Goal: Feedback & Contribution: Submit feedback/report problem

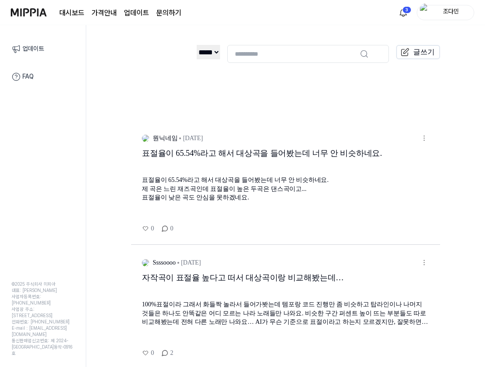
click at [176, 199] on div "표절율이 65.54%라고 해서 대상곡을 들어봤는데 너무 안 비슷하네요. 제 곡은 느린 재즈곡인데 표절율이 높은 두곡은 댄스곡이고... 표절율이…" at bounding box center [286, 189] width 288 height 27
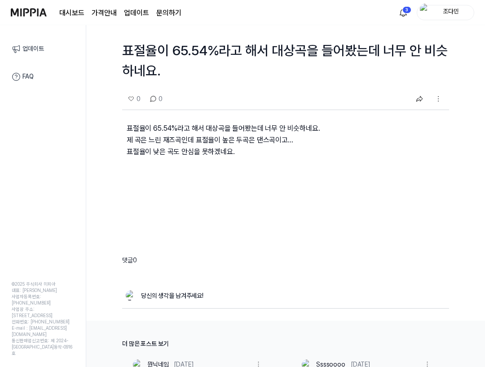
scroll to position [54, 0]
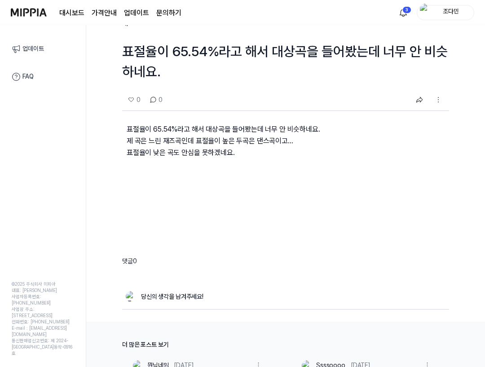
click at [433, 105] on img "button" at bounding box center [438, 99] width 11 height 11
click at [426, 118] on div "신고" at bounding box center [437, 115] width 42 height 9
click at [423, 116] on div "신고" at bounding box center [437, 115] width 42 height 9
click at [413, 113] on div "신고" at bounding box center [437, 115] width 50 height 17
click at [420, 112] on div "신고" at bounding box center [437, 115] width 42 height 9
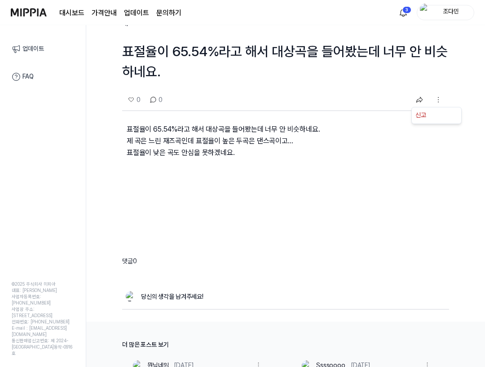
click at [424, 114] on div "신고" at bounding box center [437, 115] width 42 height 9
click at [436, 113] on div "신고" at bounding box center [437, 115] width 42 height 9
click at [433, 114] on div "신고" at bounding box center [437, 115] width 42 height 9
click at [447, 114] on div "신고" at bounding box center [437, 115] width 42 height 9
click at [380, 168] on p "표절율이 65.54%라고 해서 대상곡을 들어봤는데 너무 안 비슷하네요. 제 곡은 느린 재즈곡인데 표절율이 높은 두곡은 댄스곡이고... 표절율이…" at bounding box center [285, 148] width 327 height 74
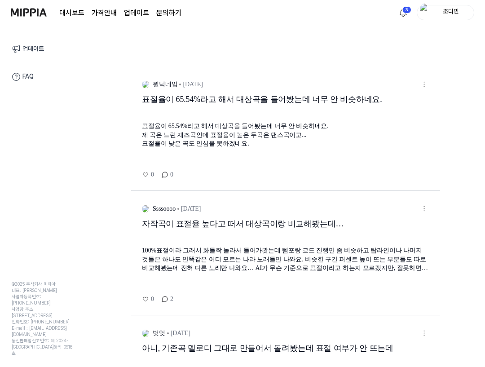
click at [422, 85] on img "button" at bounding box center [424, 84] width 10 height 10
click at [410, 102] on button "신고" at bounding box center [406, 99] width 11 height 9
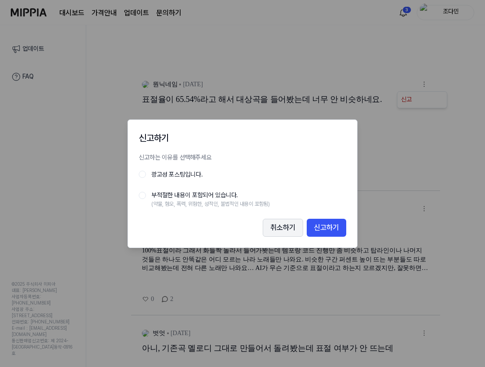
click at [280, 227] on button "취소하기" at bounding box center [283, 228] width 40 height 18
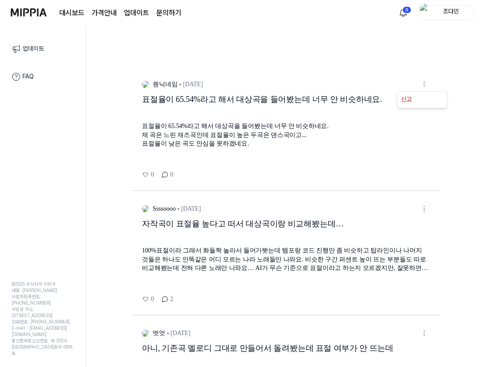
click at [425, 84] on img "button" at bounding box center [424, 84] width 10 height 10
click at [358, 103] on div "표절율이 65.54%라고 해서 대상곡을 들어봤는데 너무 안 비슷하네요." at bounding box center [286, 107] width 288 height 26
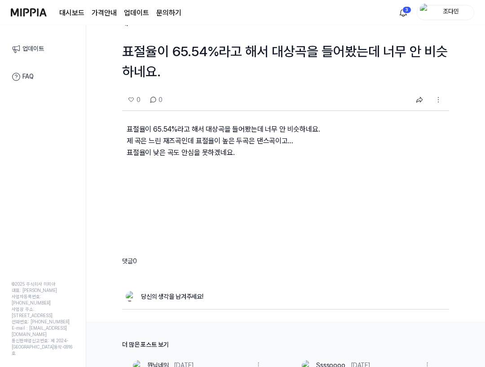
scroll to position [36, 0]
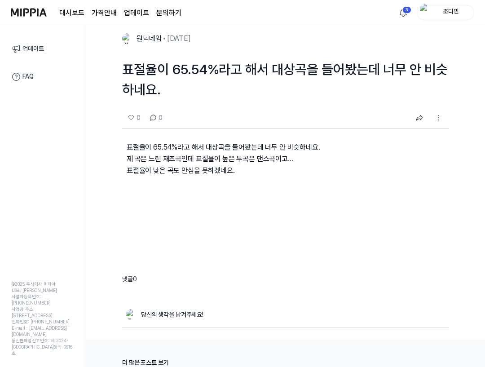
click at [439, 120] on img "button" at bounding box center [438, 117] width 11 height 11
click at [419, 133] on div "신고" at bounding box center [437, 133] width 42 height 9
click at [422, 133] on div "신고" at bounding box center [437, 133] width 42 height 9
click at [436, 133] on div "신고" at bounding box center [437, 133] width 42 height 9
click at [430, 133] on div "신고" at bounding box center [437, 133] width 42 height 9
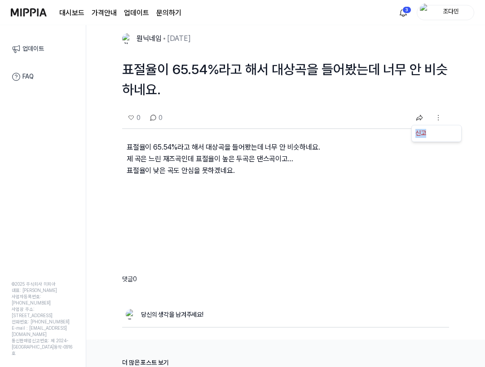
click at [430, 133] on div "신고" at bounding box center [437, 133] width 42 height 9
click at [289, 195] on p "표절율이 65.54%라고 해서 대상곡을 들어봤는데 너무 안 비슷하네요. 제 곡은 느린 재즈곡인데 표절율이 높은 두곡은 댄스곡이고... 표절율이…" at bounding box center [285, 166] width 327 height 74
